Goal: Book appointment/travel/reservation

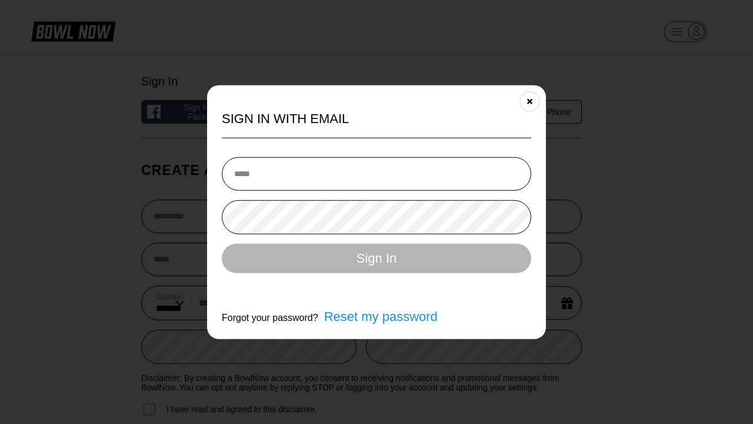
select select "**"
type input "**********"
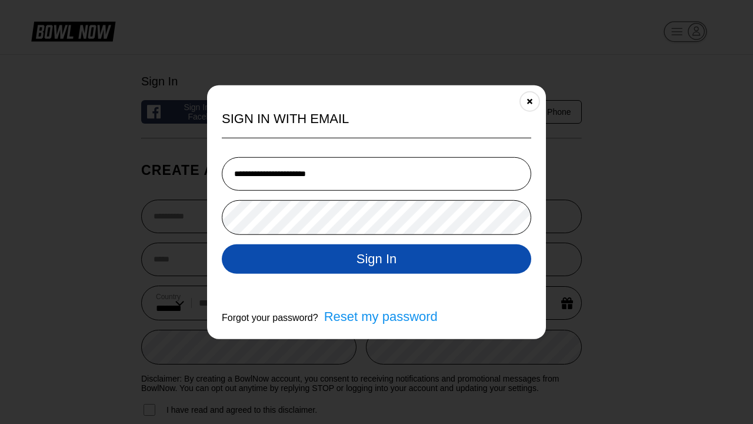
click at [377, 260] on button "Sign In" at bounding box center [377, 258] width 310 height 29
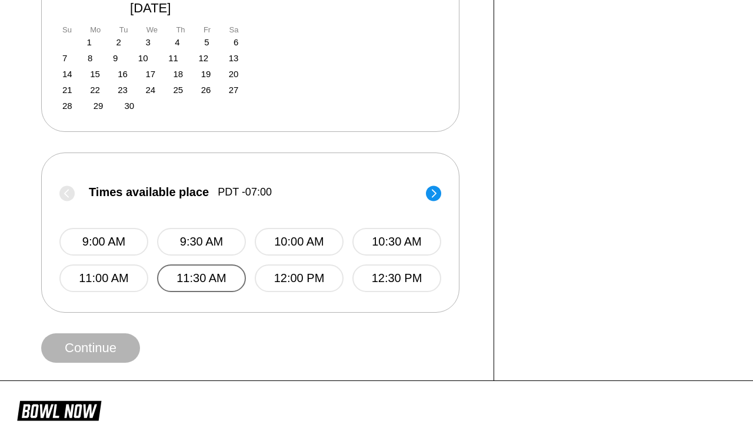
select select "**"
